Goal: Entertainment & Leisure: Consume media (video, audio)

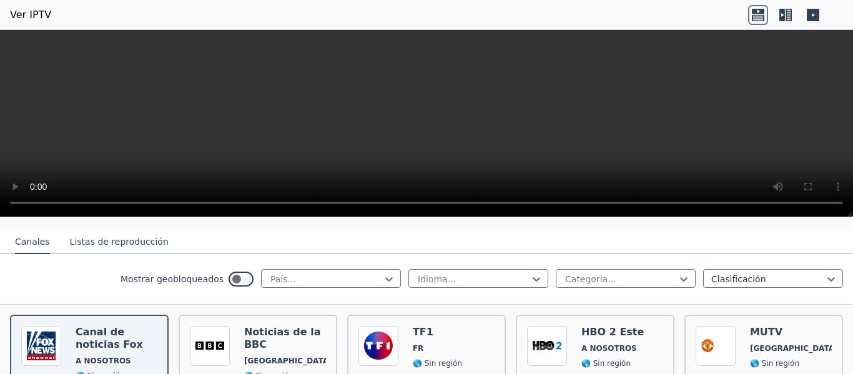
scroll to position [187, 0]
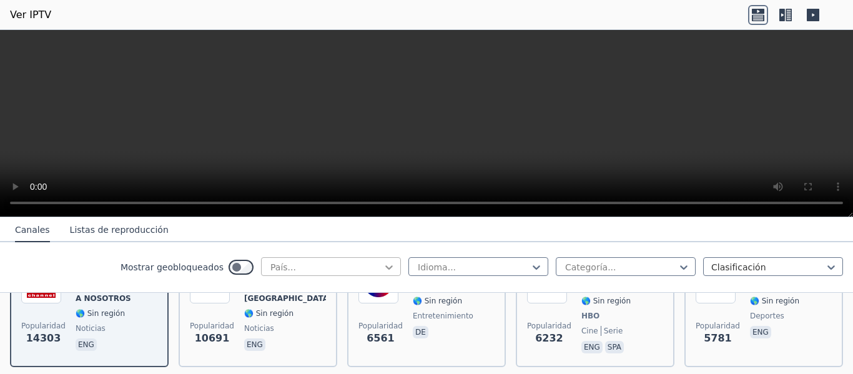
click at [383, 268] on icon at bounding box center [389, 267] width 12 height 12
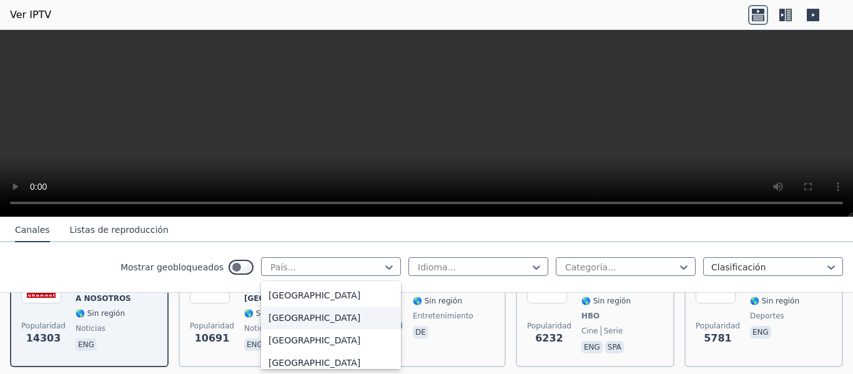
scroll to position [4495, 0]
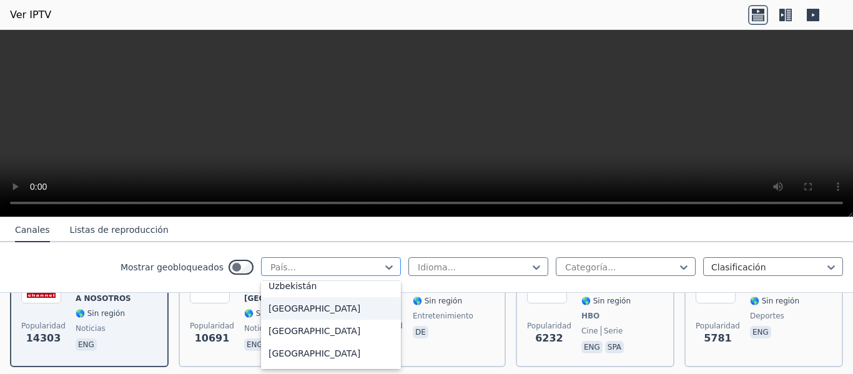
click at [335, 267] on div at bounding box center [326, 267] width 114 height 12
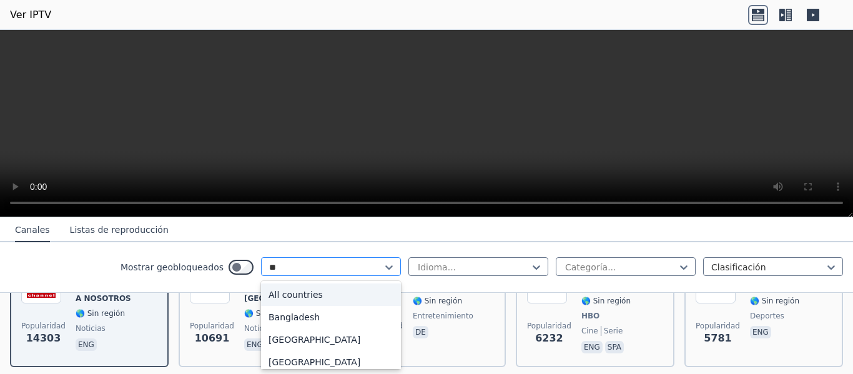
type input "*"
type input "**"
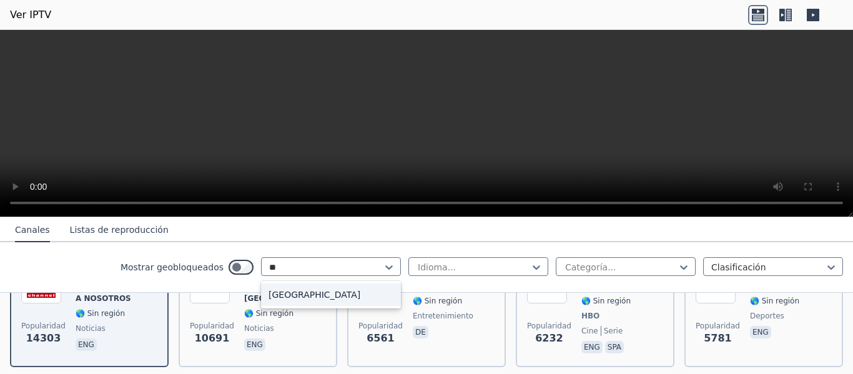
click at [282, 296] on font "[GEOGRAPHIC_DATA]" at bounding box center [314, 295] width 92 height 10
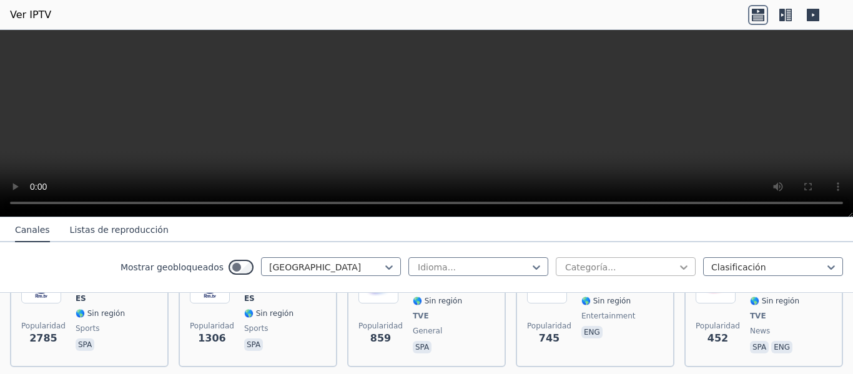
click at [680, 268] on icon at bounding box center [683, 267] width 7 height 4
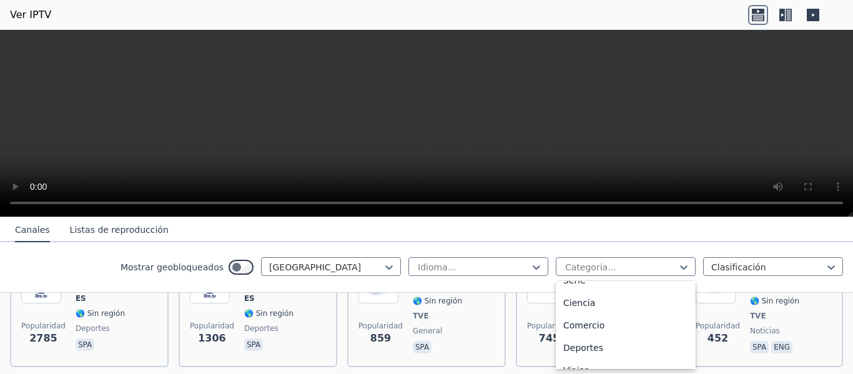
scroll to position [499, 0]
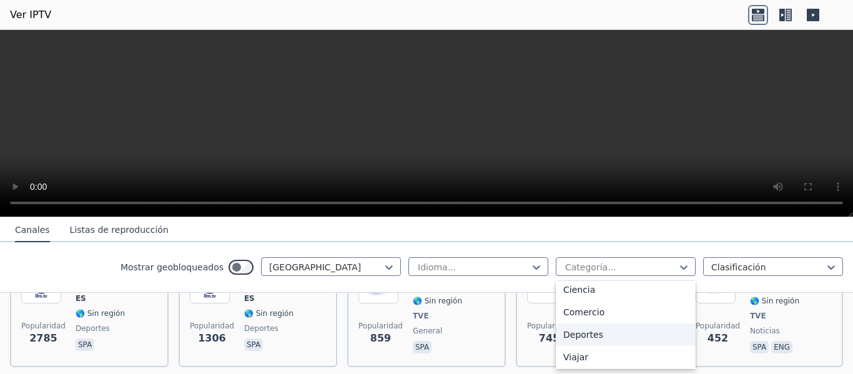
click at [589, 334] on font "Deportes" at bounding box center [583, 335] width 40 height 10
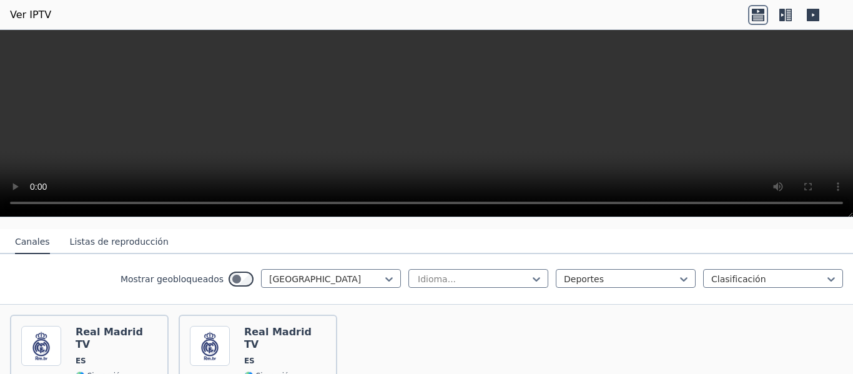
scroll to position [95, 0]
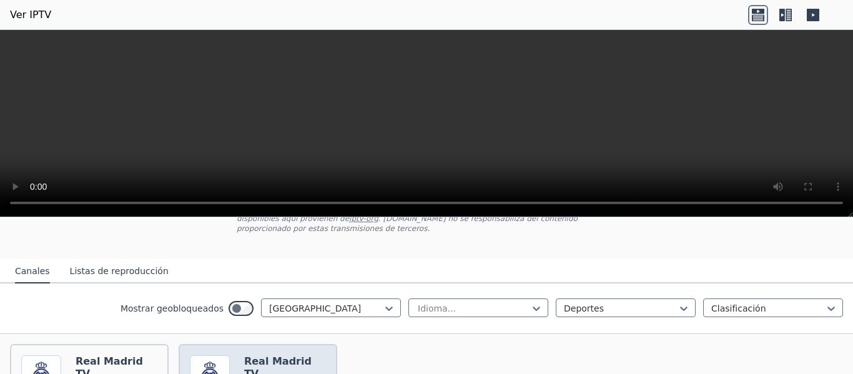
click at [264, 355] on font "Real Madrid TV" at bounding box center [277, 367] width 67 height 24
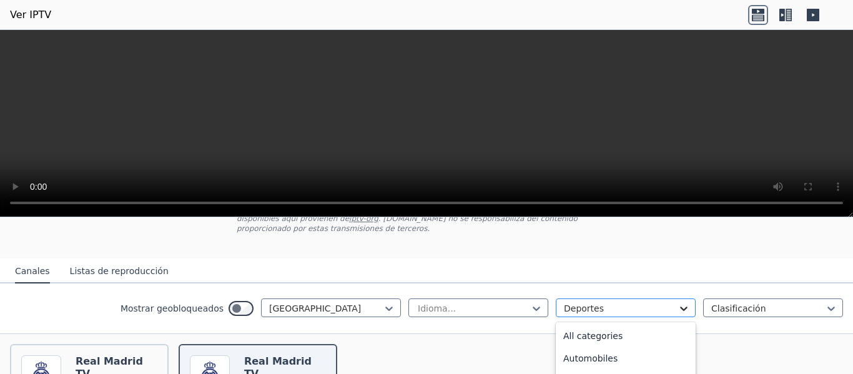
click at [677, 302] on icon at bounding box center [683, 308] width 12 height 12
click at [602, 325] on div "Todas las categorías" at bounding box center [626, 336] width 140 height 22
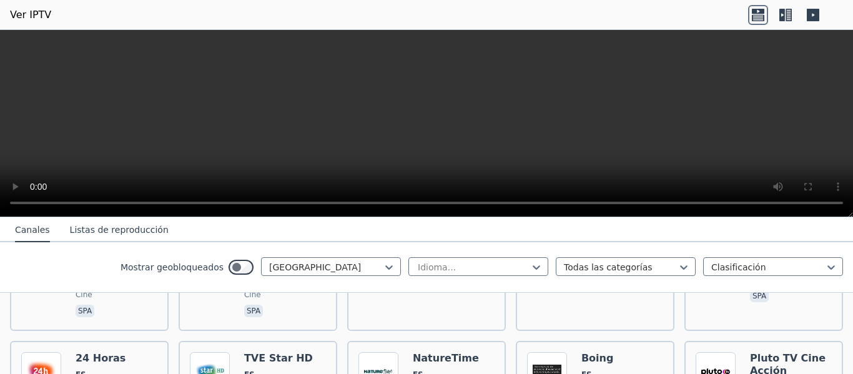
scroll to position [532, 0]
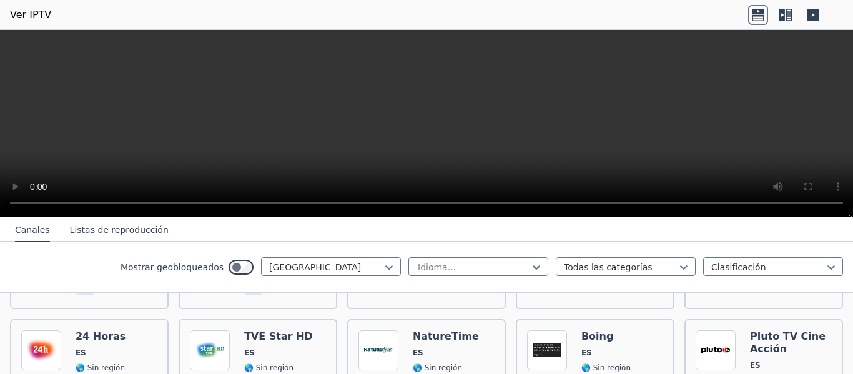
click at [694, 151] on video at bounding box center [426, 123] width 853 height 187
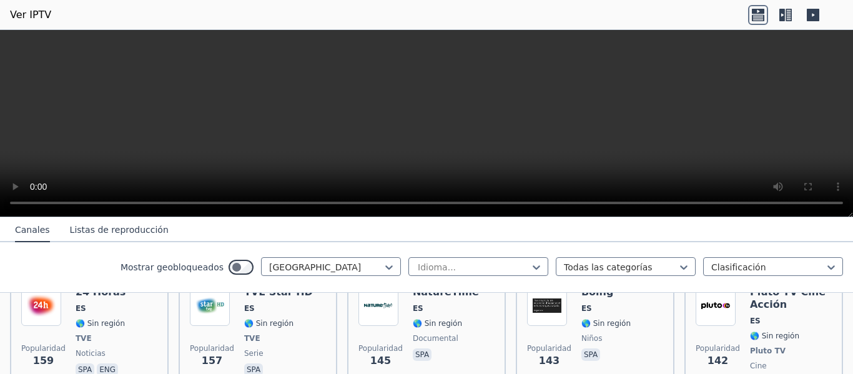
scroll to position [595, 0]
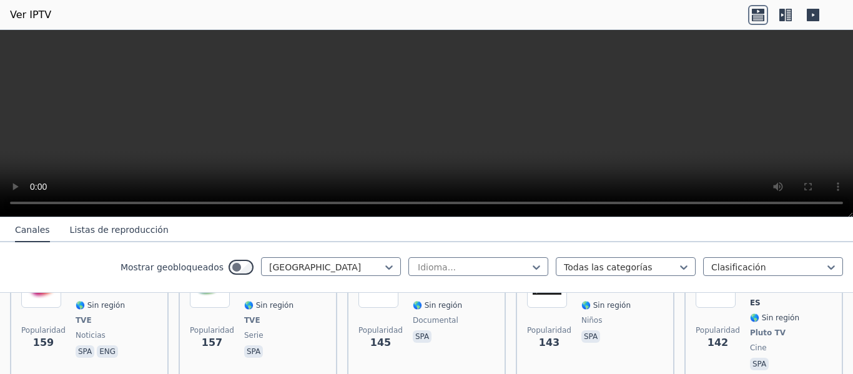
click at [99, 228] on font "Listas de reproducción" at bounding box center [119, 230] width 99 height 10
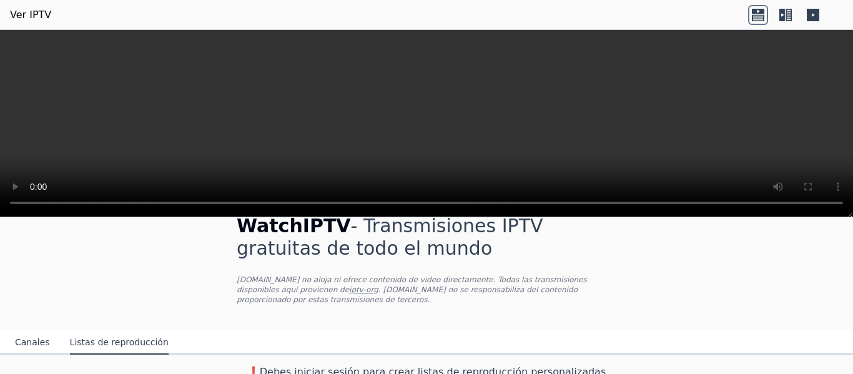
click at [31, 337] on font "Canales" at bounding box center [32, 342] width 35 height 10
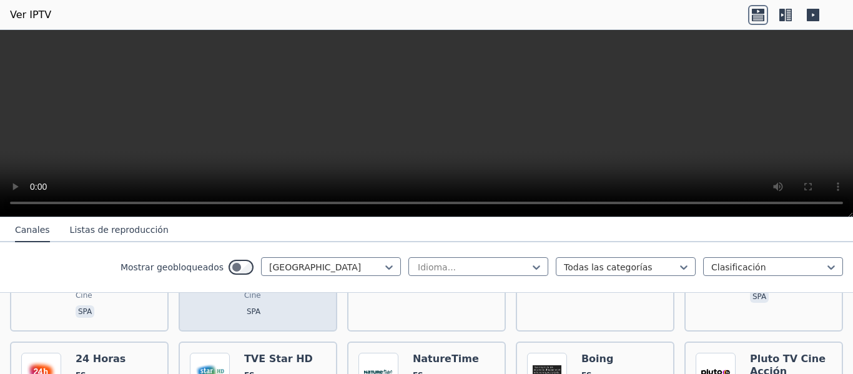
scroll to position [524, 0]
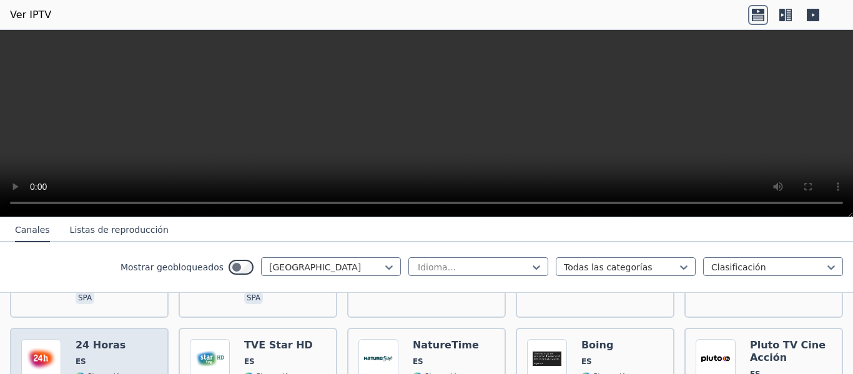
click at [83, 356] on span "ES" at bounding box center [101, 361] width 50 height 10
click at [32, 348] on img at bounding box center [41, 359] width 40 height 40
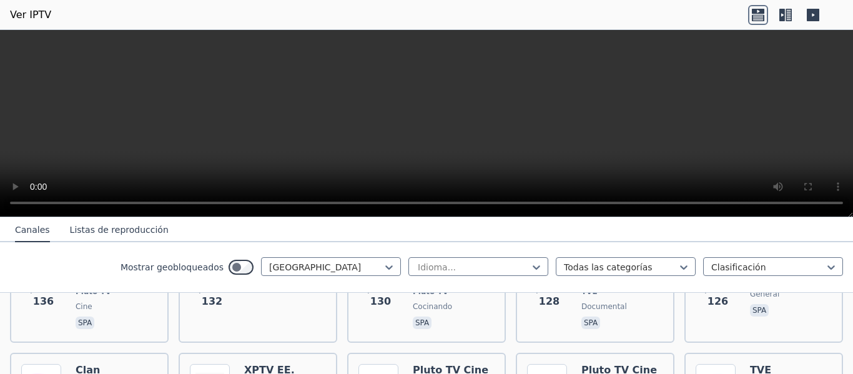
scroll to position [836, 0]
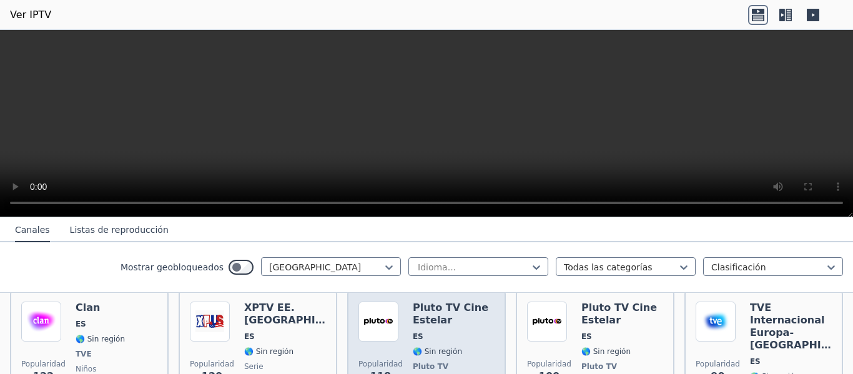
click at [404, 324] on div "Popularidad 118 Pluto TV Cine Estelar ES 🌎 Sin región Pluto TV cine spa" at bounding box center [426, 358] width 136 height 115
click at [371, 312] on img at bounding box center [378, 321] width 40 height 40
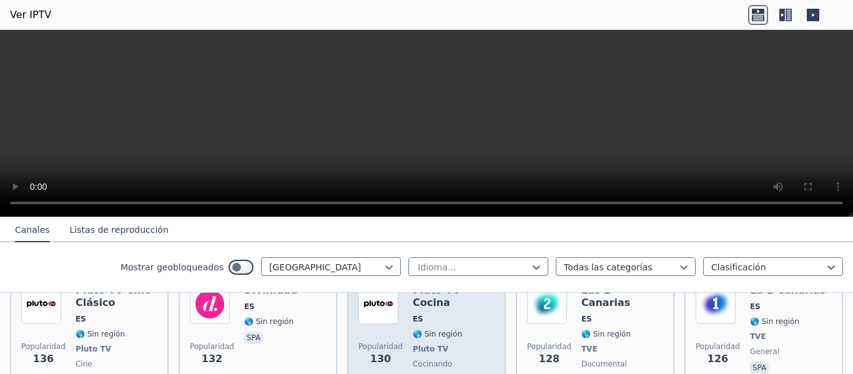
scroll to position [687, 0]
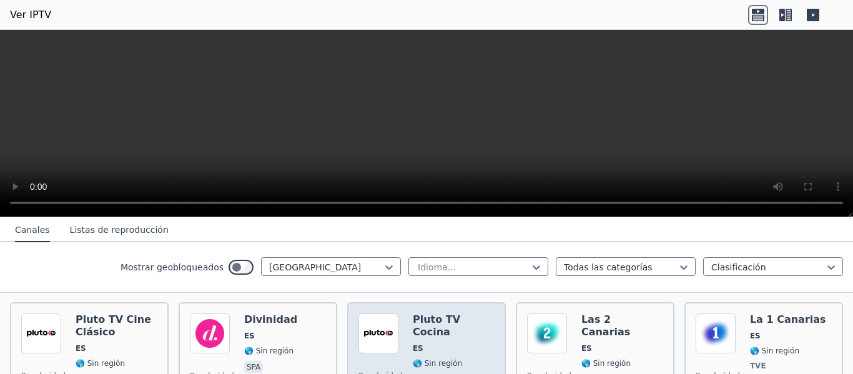
click at [368, 318] on img at bounding box center [378, 333] width 40 height 40
